Goal: Information Seeking & Learning: Check status

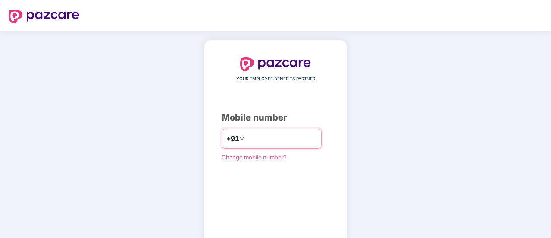
type input "**********"
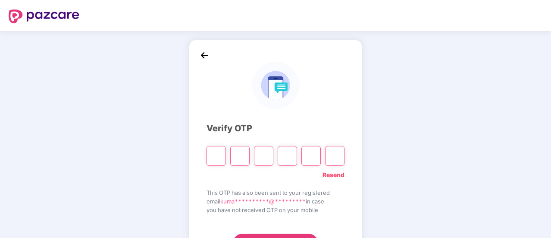
type input "*"
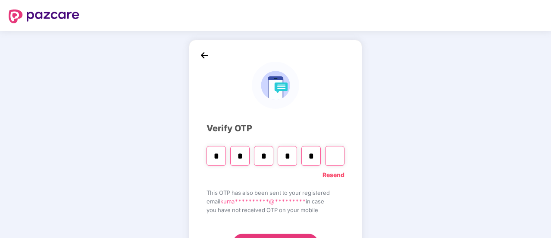
type input "*"
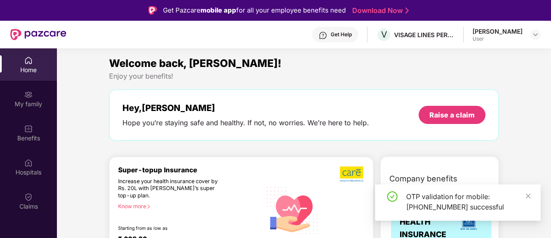
scroll to position [7, 0]
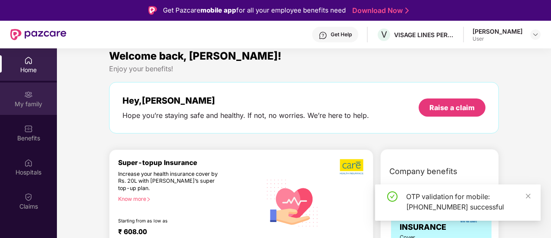
click at [38, 104] on div "My family" at bounding box center [28, 104] width 57 height 9
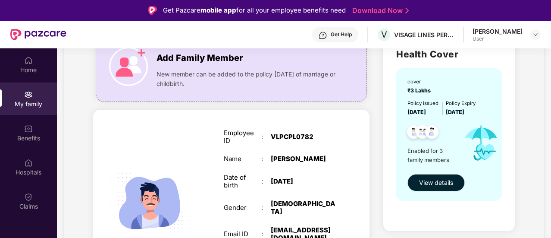
scroll to position [75, 0]
click at [352, 142] on div "SELF Employee ID : VLPCPL0782 Name : [PERSON_NAME] Date of birth : [DEMOGRAPHIC…" at bounding box center [231, 212] width 276 height 204
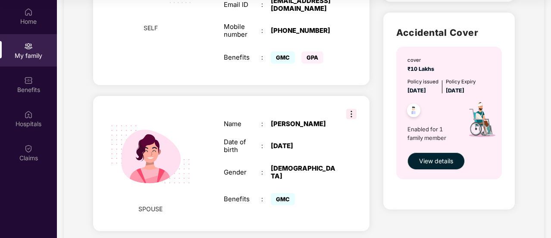
scroll to position [227, 0]
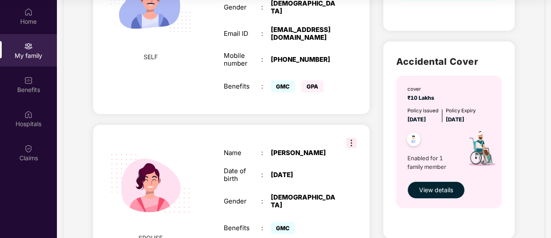
click at [427, 188] on span "View details" at bounding box center [436, 189] width 34 height 9
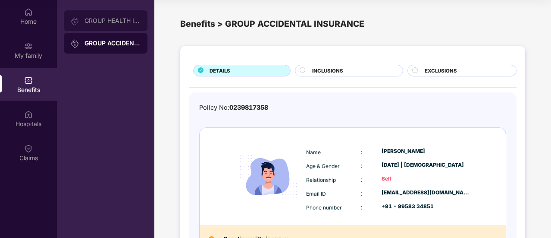
click at [90, 19] on div "GROUP HEALTH INSURANCE" at bounding box center [113, 20] width 56 height 7
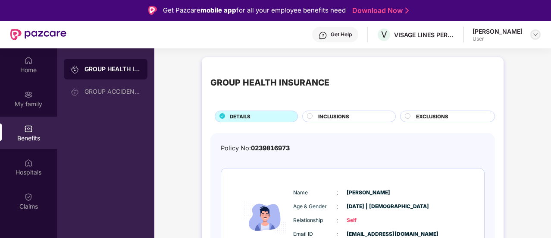
click at [537, 34] on img at bounding box center [535, 34] width 7 height 7
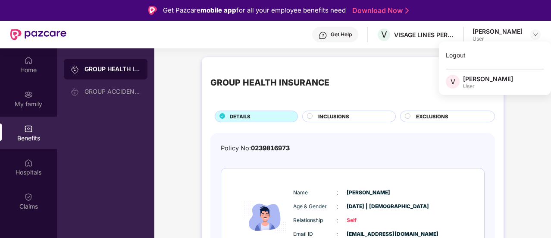
click at [358, 85] on div "GROUP HEALTH INSURANCE" at bounding box center [352, 83] width 285 height 34
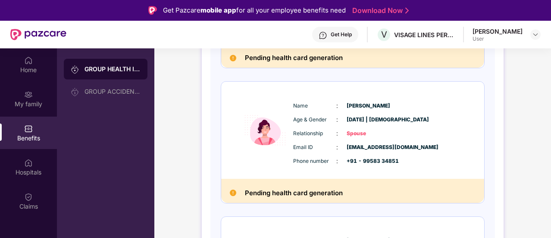
scroll to position [326, 0]
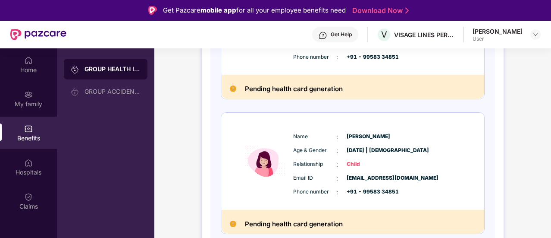
click at [231, 87] on img at bounding box center [233, 88] width 6 height 6
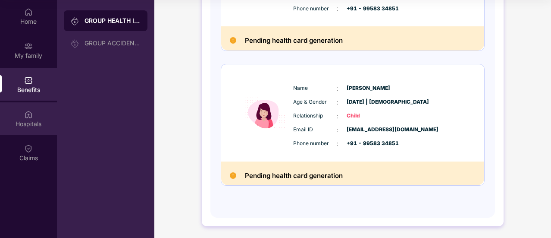
click at [36, 124] on div "Hospitals" at bounding box center [28, 123] width 57 height 9
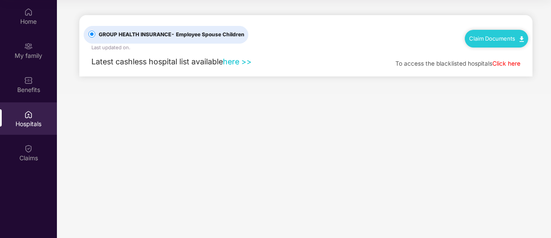
click at [186, 37] on span "- Employee Spouse Children" at bounding box center [207, 34] width 73 height 6
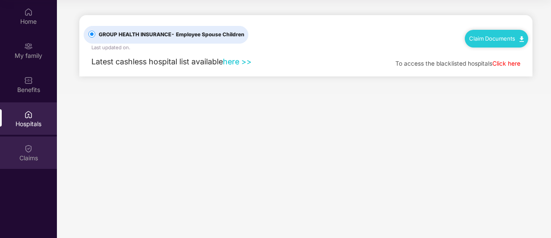
click at [28, 152] on img at bounding box center [28, 148] width 9 height 9
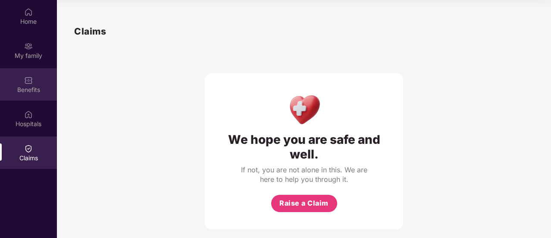
click at [41, 82] on div "Benefits" at bounding box center [28, 84] width 57 height 32
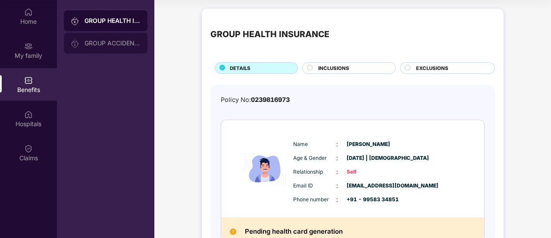
click at [107, 41] on div "GROUP ACCIDENTAL INSURANCE" at bounding box center [113, 43] width 56 height 7
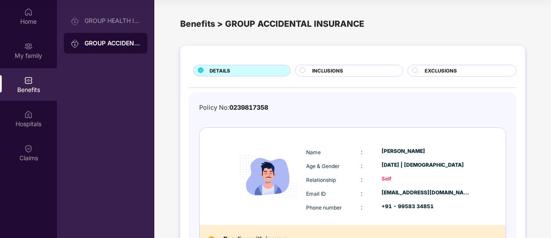
scroll to position [64, 0]
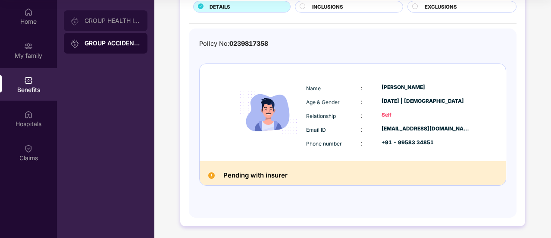
click at [104, 22] on div "GROUP HEALTH INSURANCE" at bounding box center [113, 20] width 56 height 7
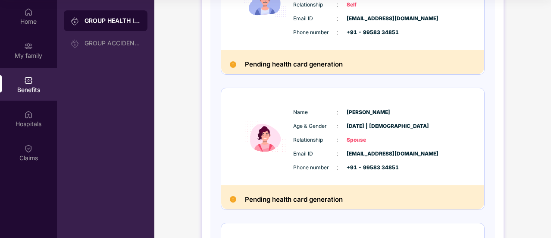
scroll to position [252, 0]
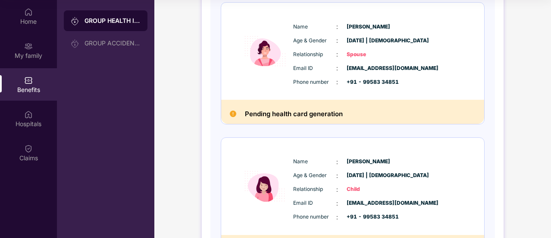
click at [302, 116] on h2 "Pending health card generation" at bounding box center [294, 113] width 98 height 11
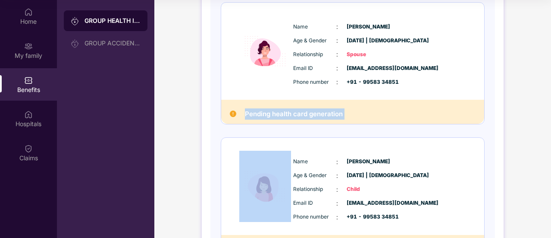
click at [302, 116] on h2 "Pending health card generation" at bounding box center [294, 113] width 98 height 11
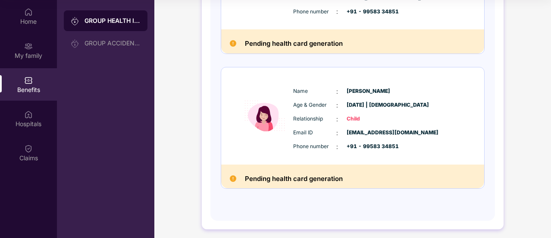
scroll to position [326, 0]
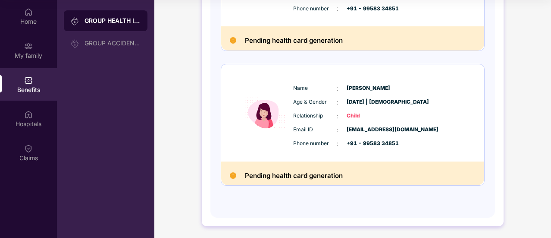
click at [286, 174] on h2 "Pending health card generation" at bounding box center [294, 175] width 98 height 11
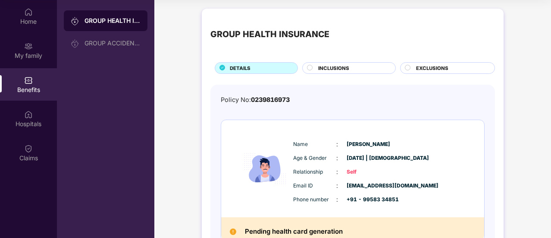
scroll to position [0, 0]
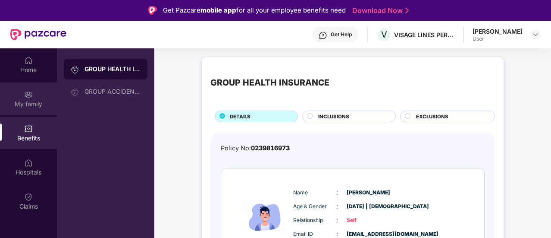
click at [30, 95] on img at bounding box center [28, 94] width 9 height 9
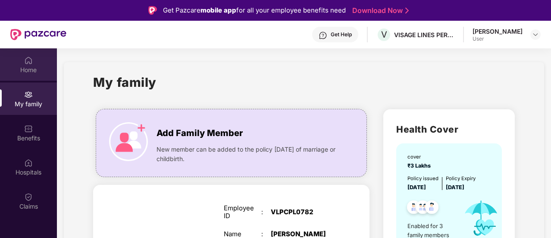
click at [22, 64] on div "Home" at bounding box center [28, 64] width 57 height 32
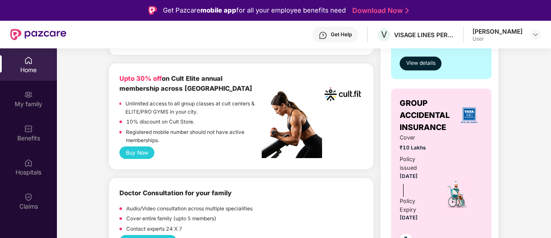
scroll to position [343, 0]
click at [174, 78] on b "Upto 30% off on Cult Elite annual membership across [GEOGRAPHIC_DATA]" at bounding box center [185, 84] width 133 height 18
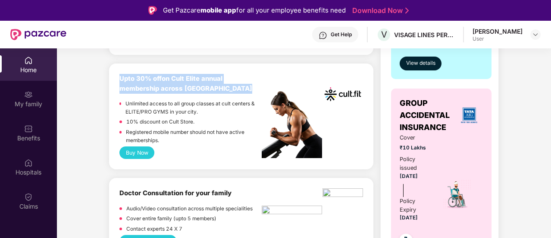
click at [174, 78] on b "Upto 30% off on Cult Elite annual membership across [GEOGRAPHIC_DATA]" at bounding box center [185, 84] width 133 height 18
click at [178, 89] on b "Upto 30% off on Cult Elite annual membership across [GEOGRAPHIC_DATA]" at bounding box center [185, 84] width 133 height 18
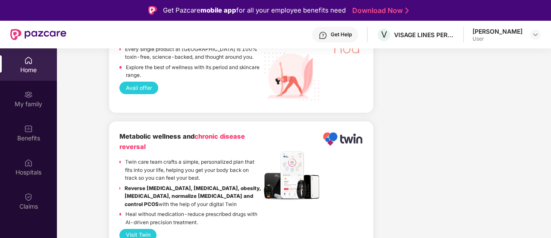
scroll to position [1318, 0]
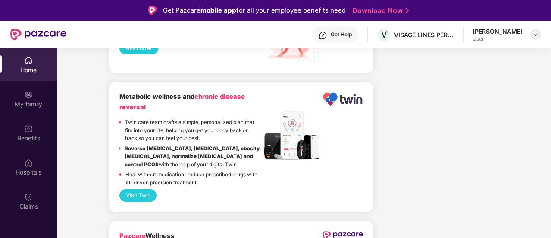
click at [535, 33] on img at bounding box center [535, 34] width 7 height 7
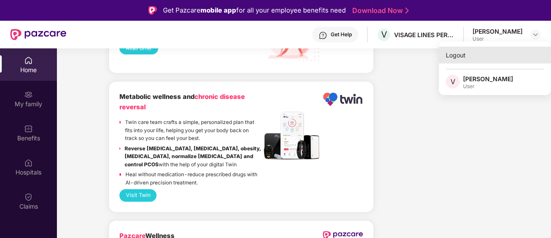
click at [462, 57] on div "Logout" at bounding box center [495, 55] width 112 height 17
